Goal: Communication & Community: Connect with others

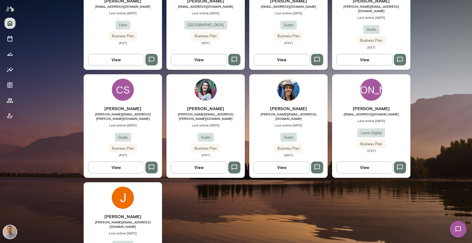
scroll to position [221, 0]
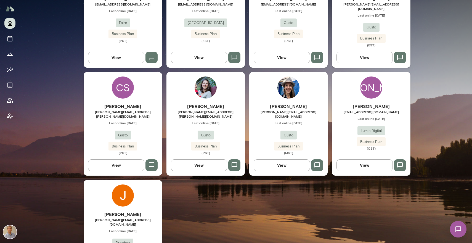
click at [149, 186] on div "[PERSON_NAME] [PERSON_NAME][EMAIL_ADDRESS][DOMAIN_NAME] Last online [DATE] Drop…" at bounding box center [123, 231] width 78 height 103
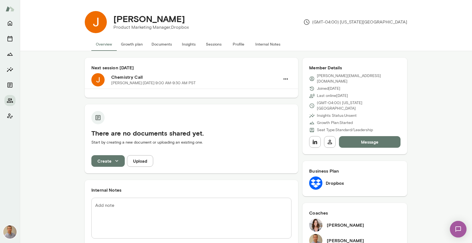
click at [431, 170] on div "Next session [DATE] Chemistry Call [PERSON_NAME][DATE] · 9:00 AM-9:30 AM PST Th…" at bounding box center [246, 197] width 452 height 293
click at [258, 44] on button "Internal Notes" at bounding box center [268, 44] width 34 height 13
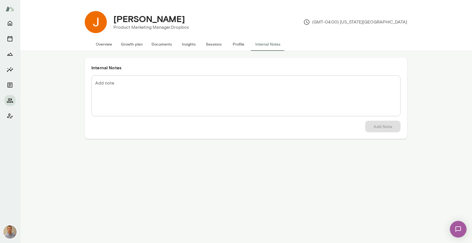
click at [237, 43] on button "Profile" at bounding box center [238, 44] width 25 height 13
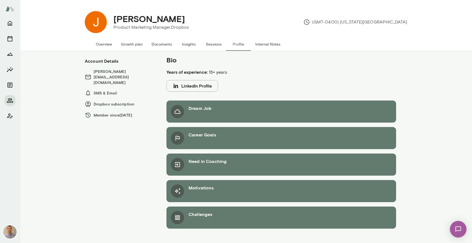
drag, startPoint x: 209, startPoint y: 103, endPoint x: 209, endPoint y: 100, distance: 3.0
click at [209, 100] on div "Bio Years of experience: 15+ years LinkedIn Profile Dream Job Career Goals Need…" at bounding box center [281, 143] width 252 height 177
click at [211, 109] on h6 "Dream Job" at bounding box center [199, 108] width 23 height 7
click at [215, 42] on button "Sessions" at bounding box center [213, 44] width 25 height 13
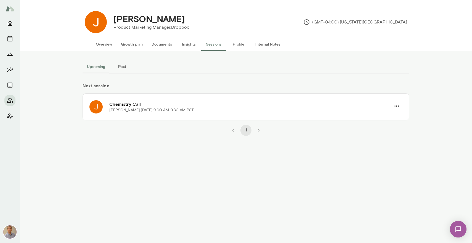
click at [235, 43] on button "Profile" at bounding box center [238, 44] width 25 height 13
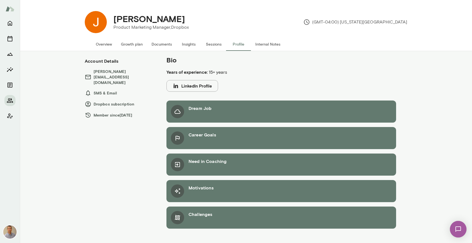
click at [269, 42] on button "Internal Notes" at bounding box center [268, 44] width 34 height 13
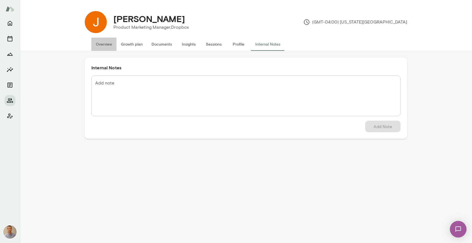
click at [107, 44] on button "Overview" at bounding box center [103, 44] width 25 height 13
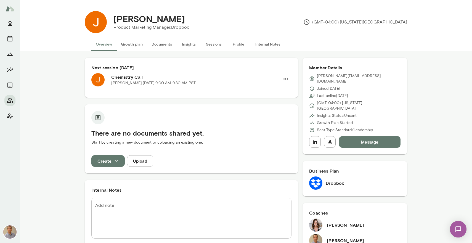
click at [268, 43] on button "Internal Notes" at bounding box center [268, 44] width 34 height 13
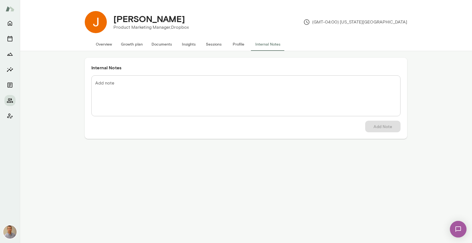
click at [101, 43] on button "Overview" at bounding box center [103, 44] width 25 height 13
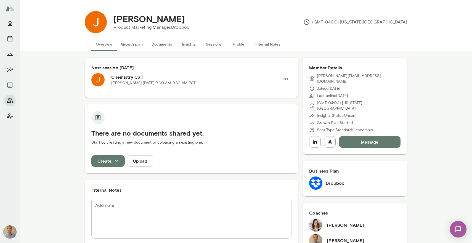
click at [235, 45] on button "Profile" at bounding box center [238, 44] width 25 height 13
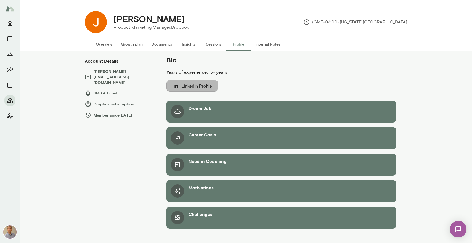
click at [192, 91] on button "LinkedIn Profile" at bounding box center [192, 86] width 52 height 12
click at [104, 44] on button "Overview" at bounding box center [103, 44] width 25 height 13
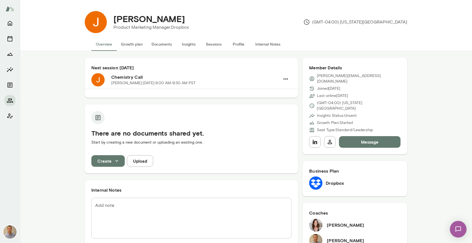
click at [458, 228] on img at bounding box center [458, 229] width 23 height 23
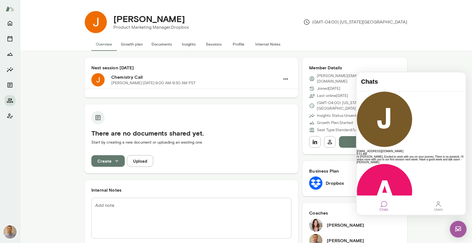
click at [427, 65] on div "Next session [DATE] Chemistry Call [PERSON_NAME][DATE] · 9:00 AM-9:30 AM PST Th…" at bounding box center [246, 197] width 452 height 293
click at [455, 229] on img at bounding box center [458, 229] width 17 height 17
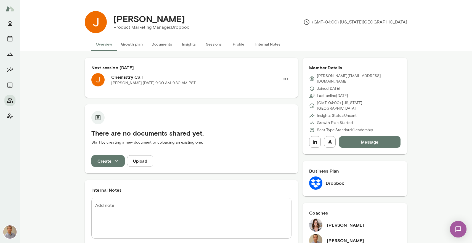
click at [370, 136] on button "Message" at bounding box center [370, 142] width 62 height 12
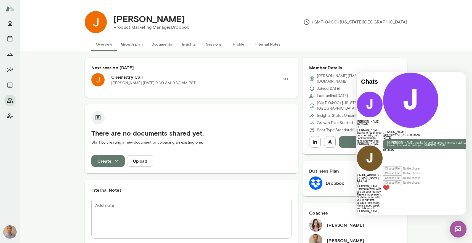
click at [457, 227] on img at bounding box center [458, 229] width 17 height 17
